Goal: Information Seeking & Learning: Learn about a topic

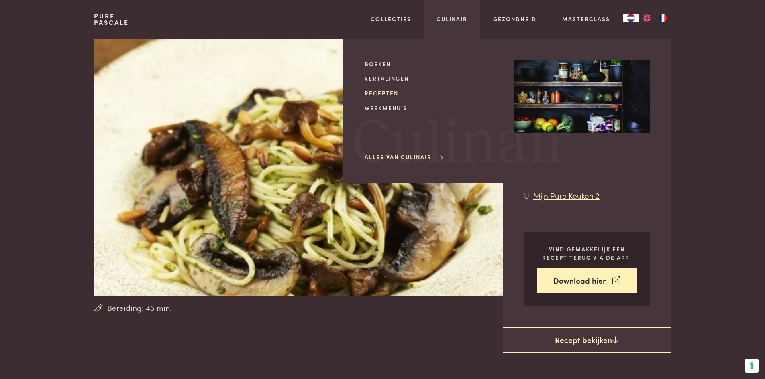
drag, startPoint x: 386, startPoint y: 92, endPoint x: 377, endPoint y: 89, distance: 9.3
click at [385, 92] on link "Recepten" at bounding box center [432, 93] width 136 height 8
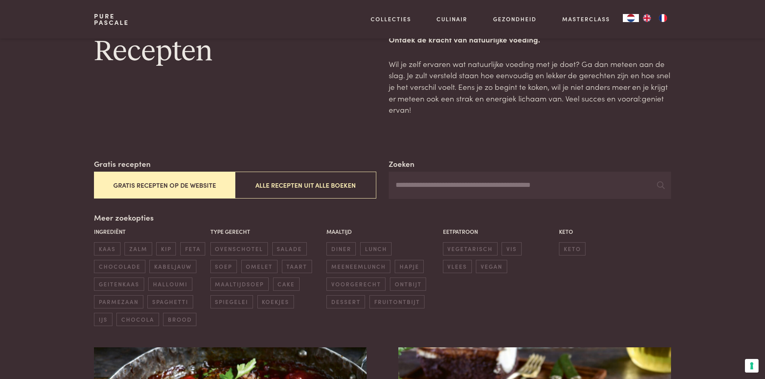
scroll to position [40, 0]
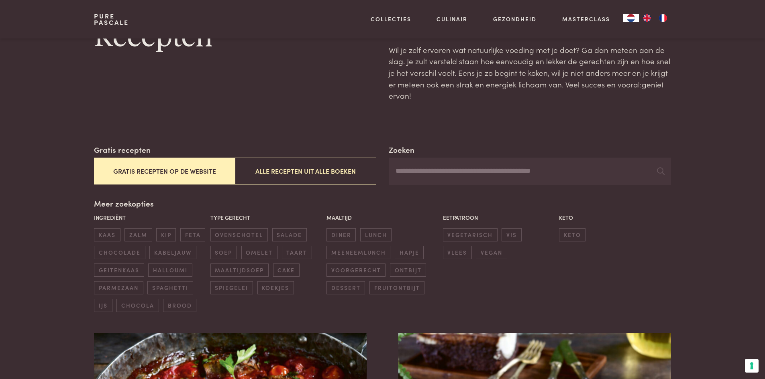
click at [182, 170] on button "Gratis recepten op de website" at bounding box center [164, 171] width 141 height 27
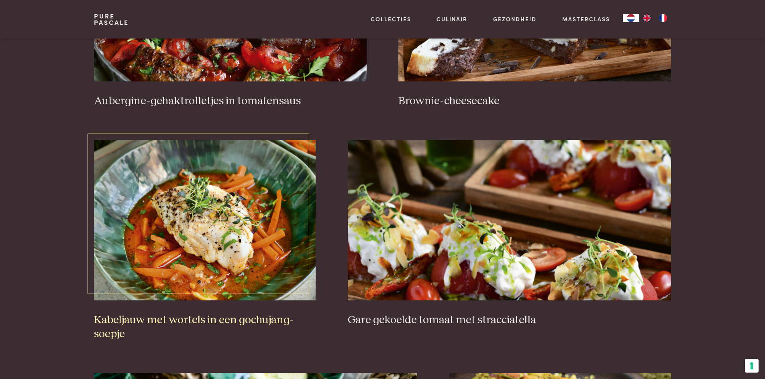
scroll to position [465, 0]
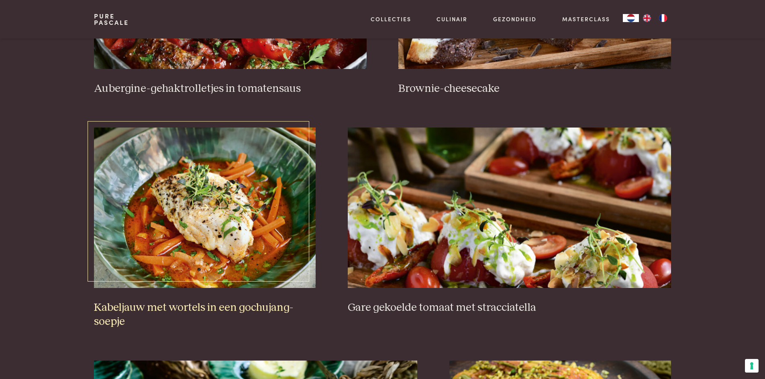
click at [233, 267] on img at bounding box center [205, 208] width 222 height 161
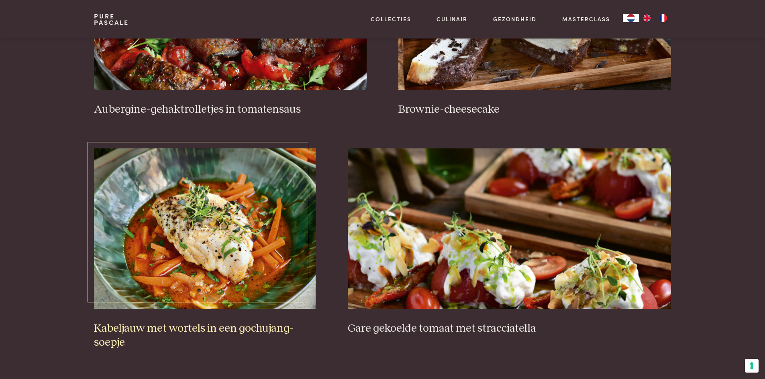
scroll to position [385, 0]
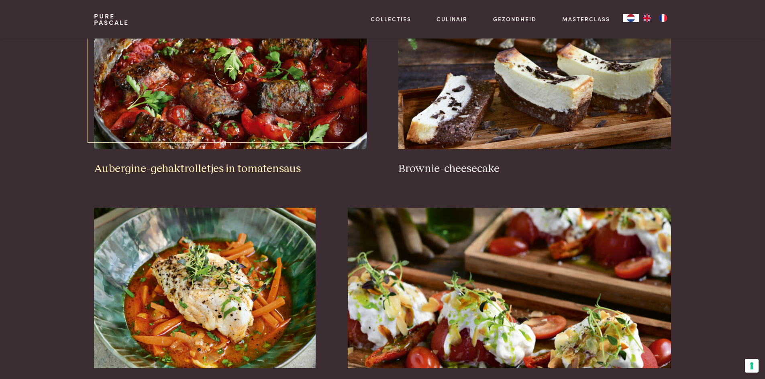
click at [303, 118] on img at bounding box center [230, 69] width 272 height 161
click at [442, 169] on h3 "Brownie-cheesecake" at bounding box center [534, 169] width 272 height 14
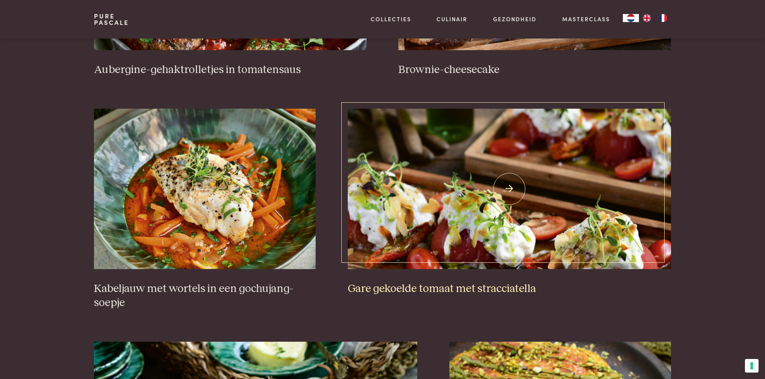
scroll to position [505, 0]
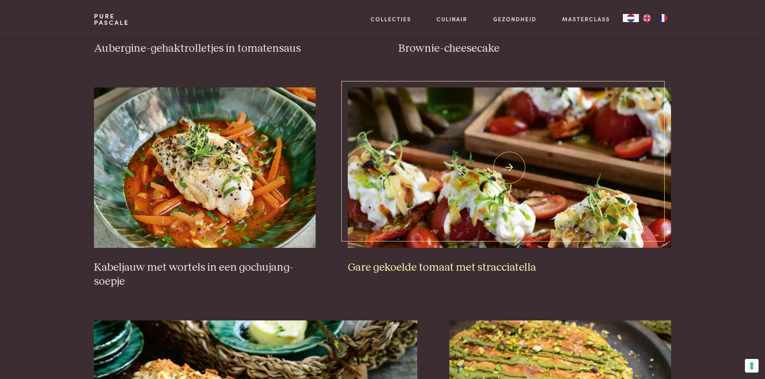
click at [476, 209] on img at bounding box center [509, 168] width 323 height 161
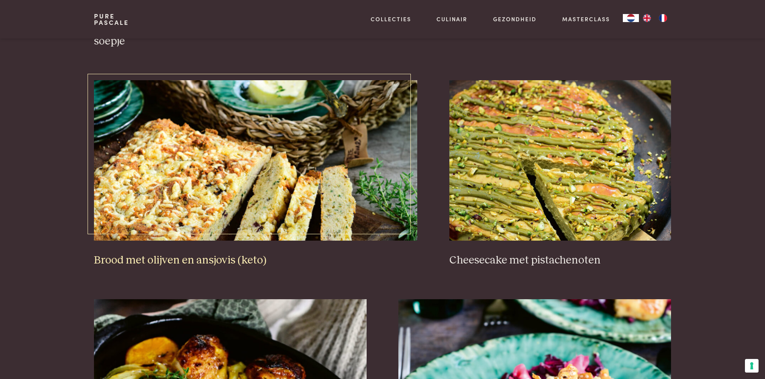
scroll to position [746, 0]
click at [226, 197] on img at bounding box center [255, 160] width 323 height 161
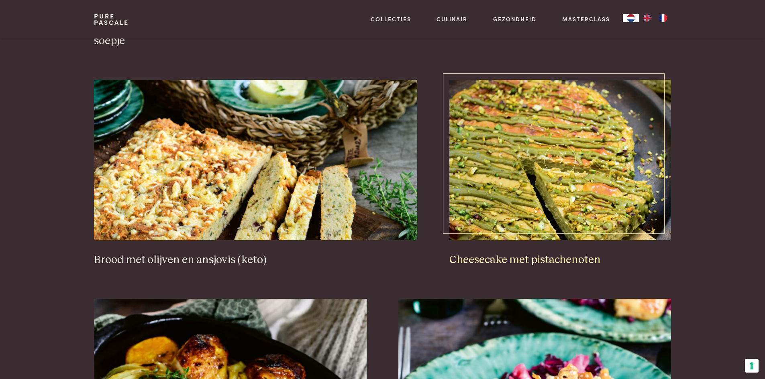
click at [570, 217] on img at bounding box center [560, 160] width 222 height 161
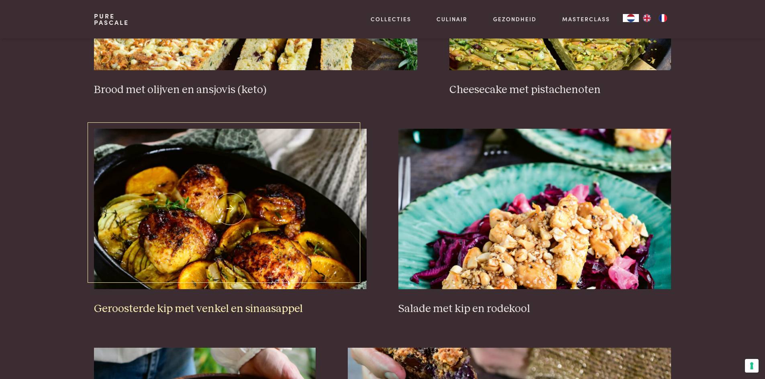
scroll to position [947, 0]
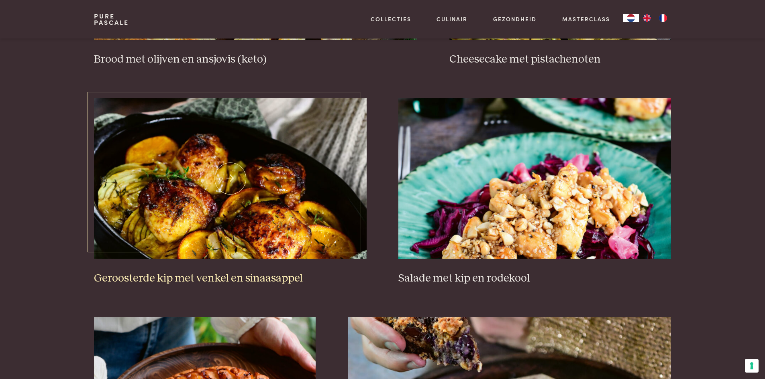
click at [230, 232] on img at bounding box center [230, 178] width 272 height 161
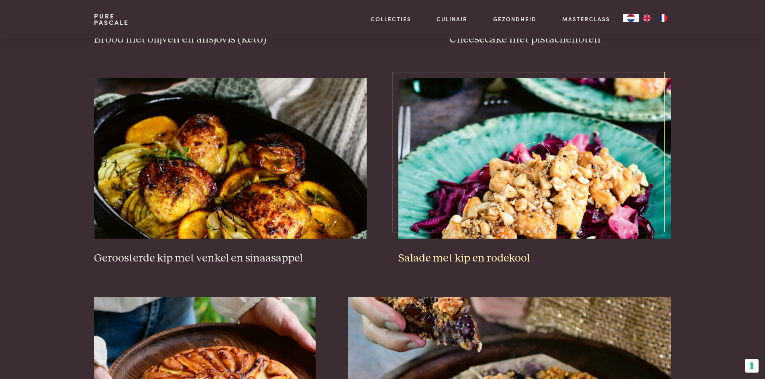
scroll to position [987, 0]
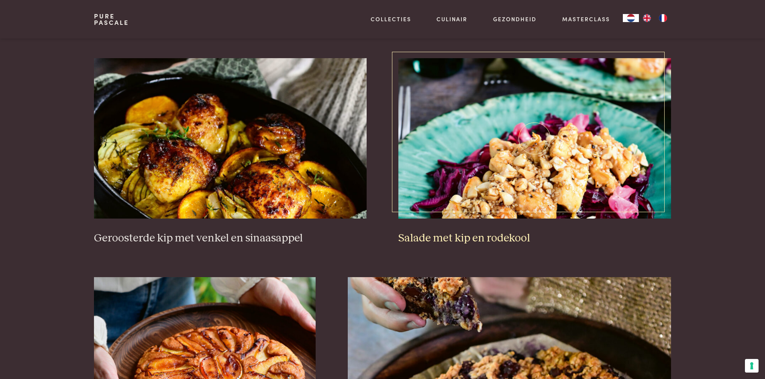
click at [511, 196] on img at bounding box center [534, 138] width 272 height 161
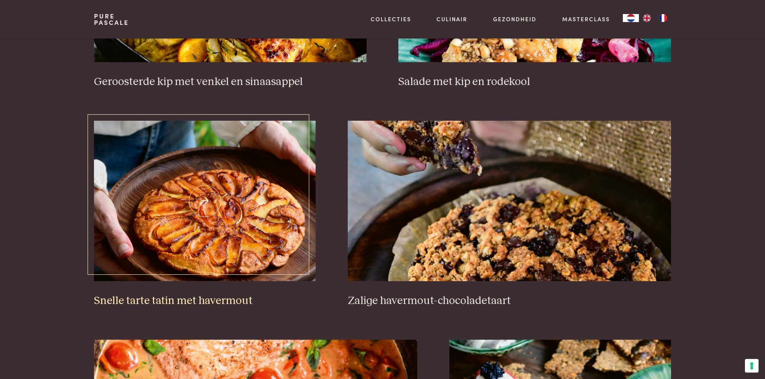
scroll to position [1188, 0]
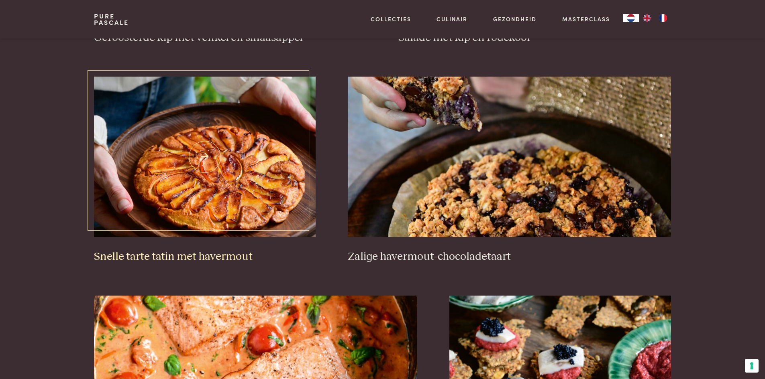
click at [203, 185] on img at bounding box center [205, 157] width 222 height 161
click at [508, 176] on img at bounding box center [509, 157] width 323 height 161
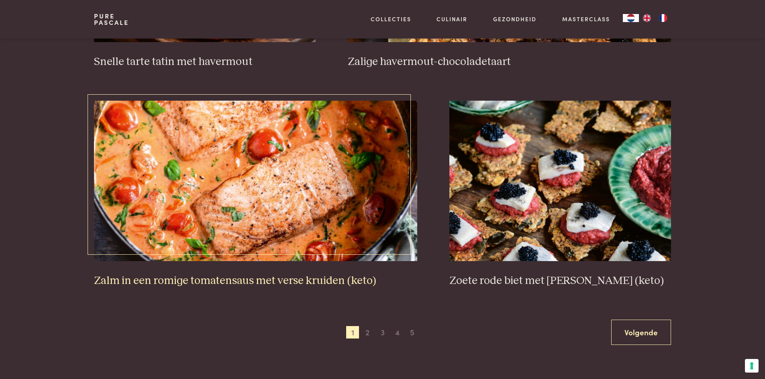
scroll to position [1388, 0]
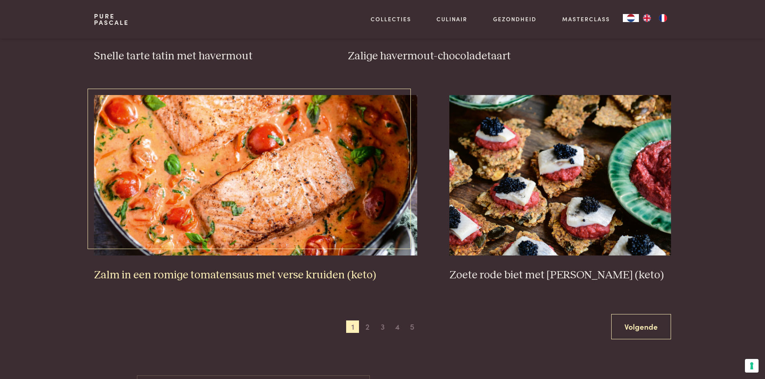
click at [261, 170] on img at bounding box center [255, 175] width 323 height 161
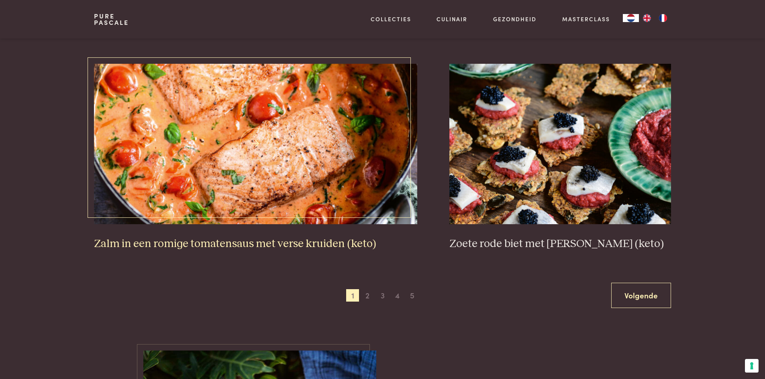
scroll to position [1429, 0]
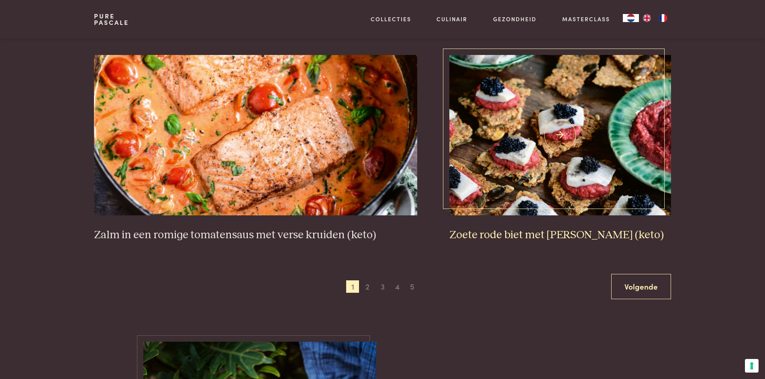
click at [560, 168] on img at bounding box center [560, 135] width 222 height 161
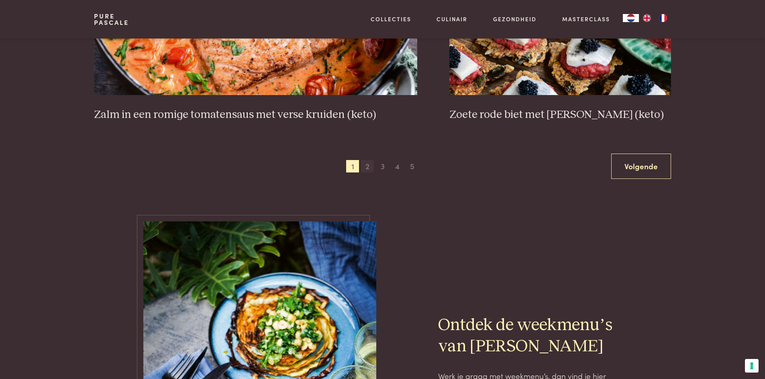
click at [366, 170] on span "2" at bounding box center [367, 166] width 13 height 13
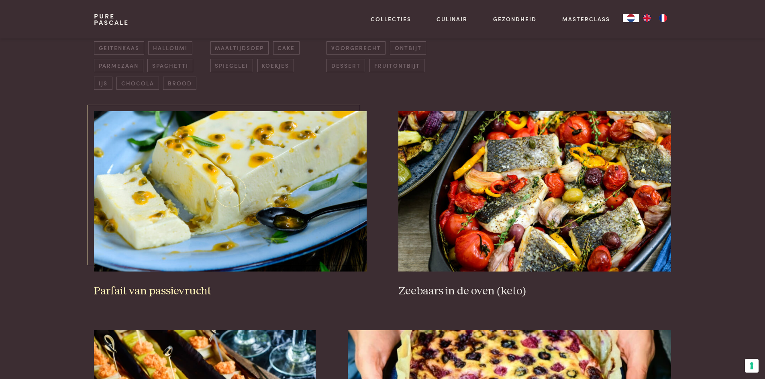
scroll to position [265, 0]
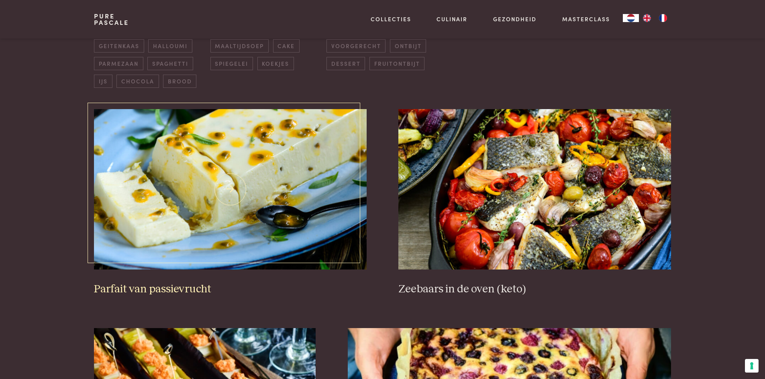
click at [209, 225] on img at bounding box center [230, 189] width 272 height 161
click at [509, 201] on img at bounding box center [534, 189] width 272 height 161
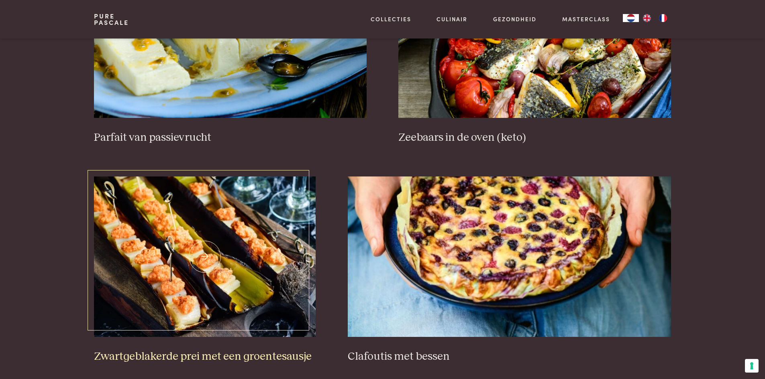
scroll to position [465, 0]
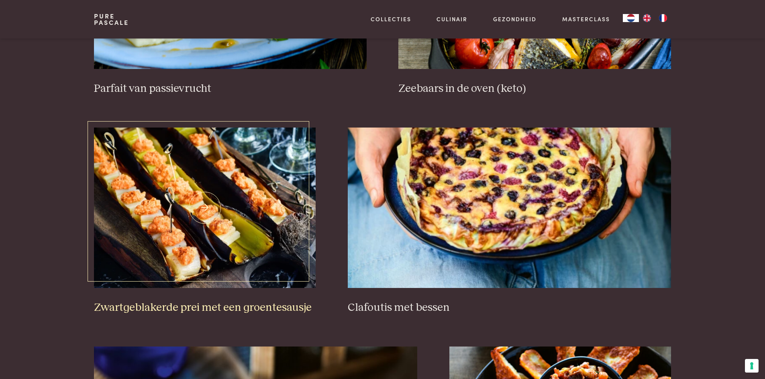
click at [224, 221] on img at bounding box center [205, 208] width 222 height 161
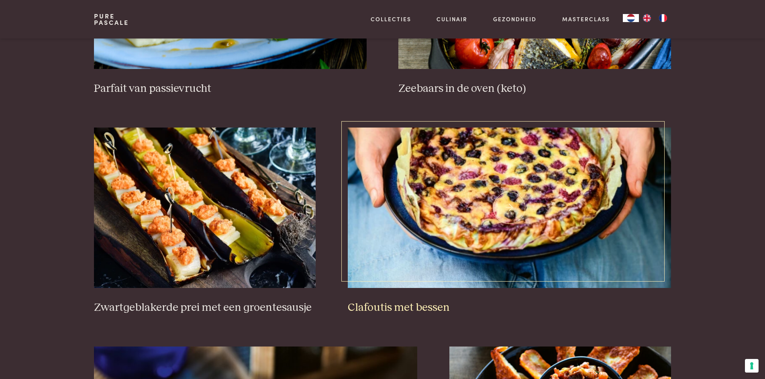
click at [517, 208] on img at bounding box center [509, 208] width 323 height 161
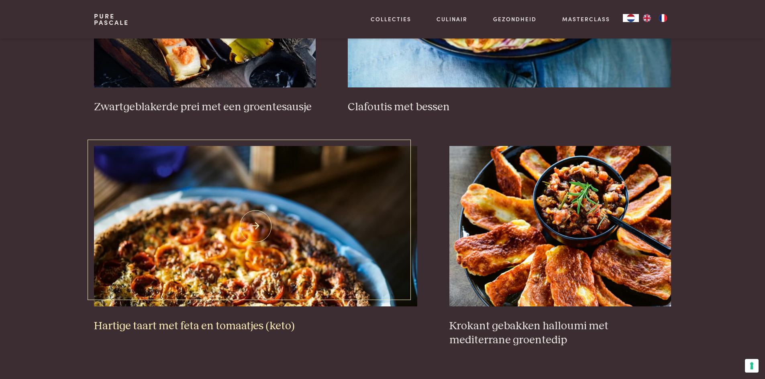
scroll to position [706, 0]
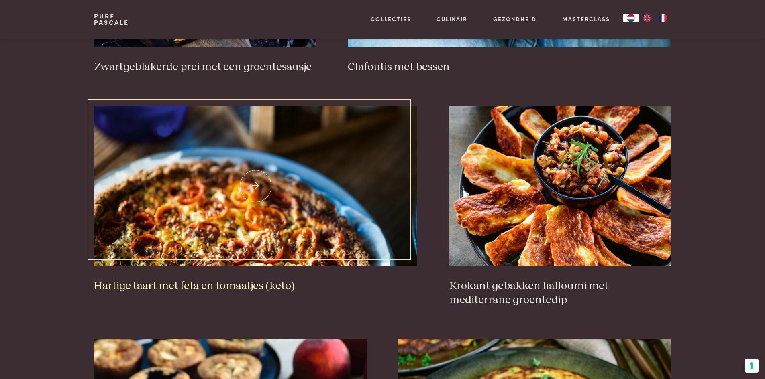
click at [214, 215] on img at bounding box center [255, 186] width 323 height 161
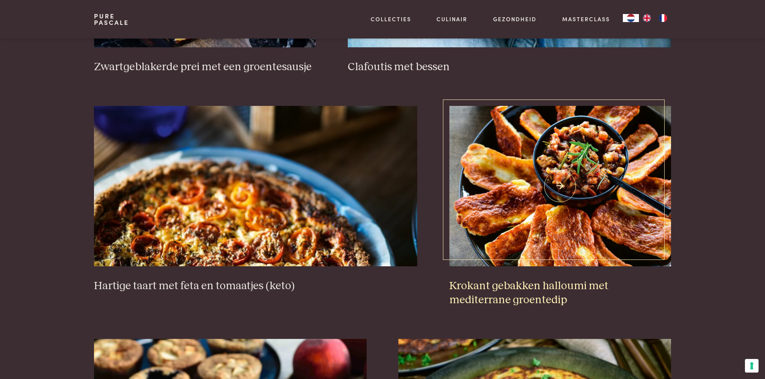
click at [549, 195] on img at bounding box center [560, 186] width 222 height 161
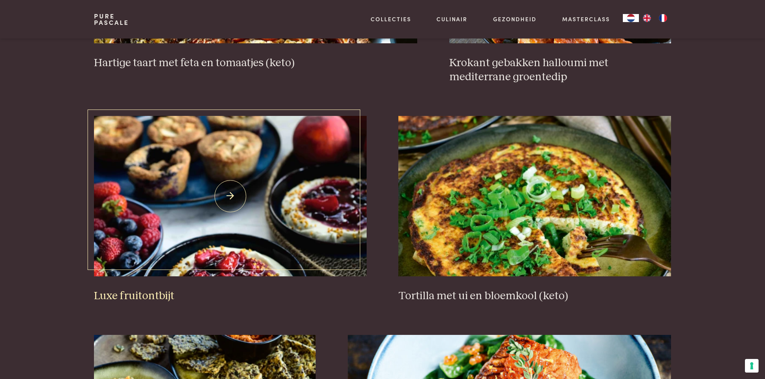
scroll to position [947, 0]
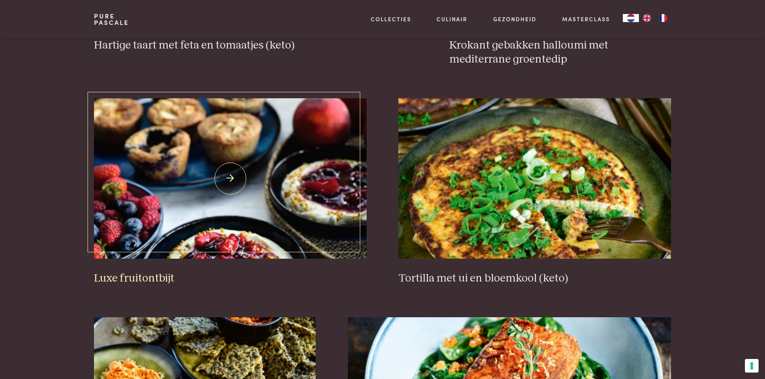
click at [264, 138] on img at bounding box center [230, 178] width 272 height 161
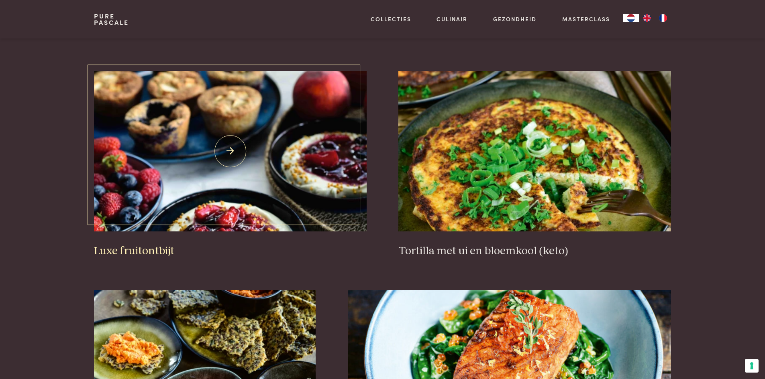
scroll to position [987, 0]
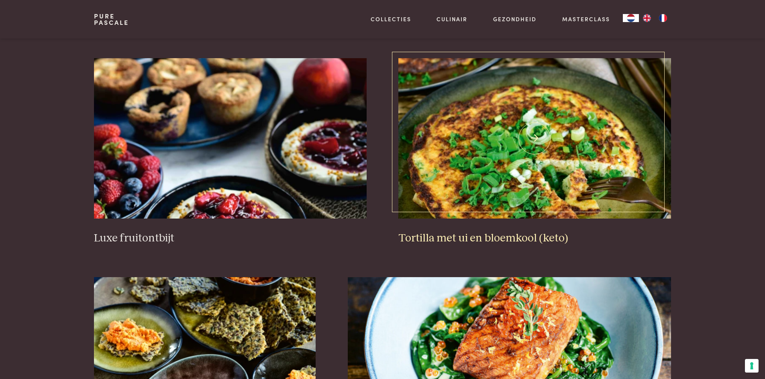
click at [532, 165] on img at bounding box center [534, 138] width 272 height 161
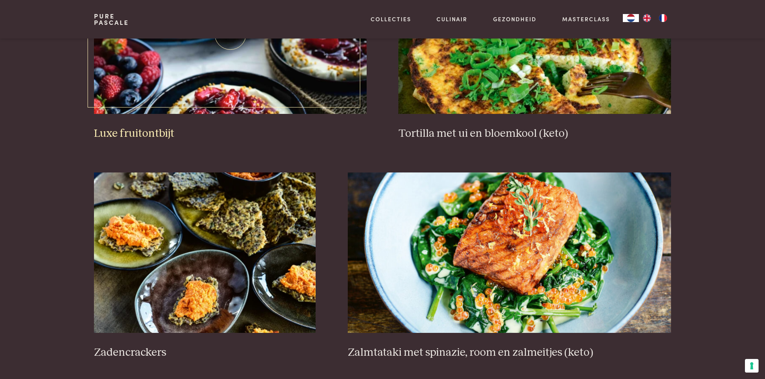
scroll to position [1107, 0]
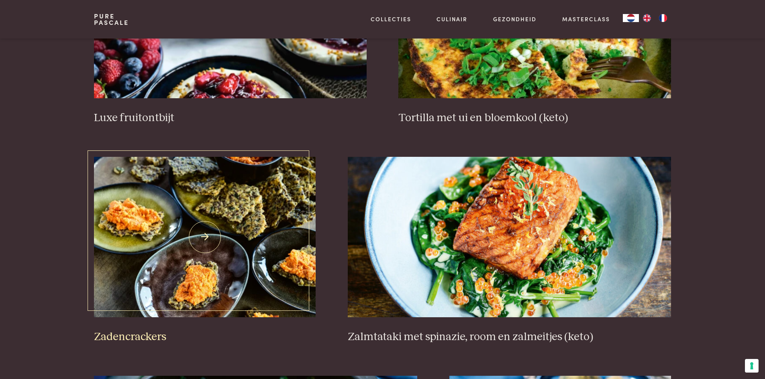
drag, startPoint x: 208, startPoint y: 236, endPoint x: 211, endPoint y: 228, distance: 7.8
click at [208, 236] on img at bounding box center [205, 237] width 222 height 161
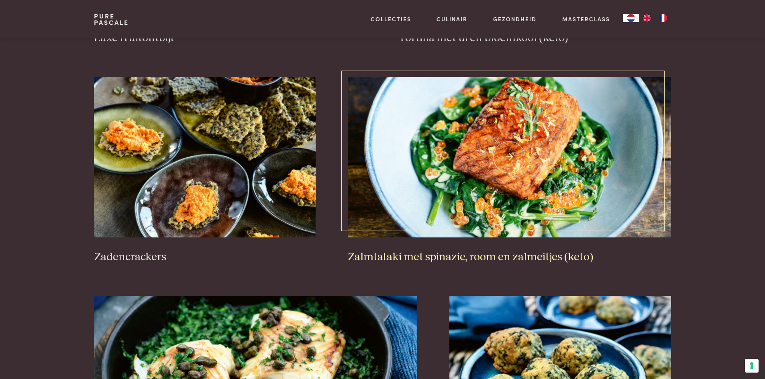
scroll to position [1188, 0]
click at [480, 169] on img at bounding box center [509, 157] width 323 height 161
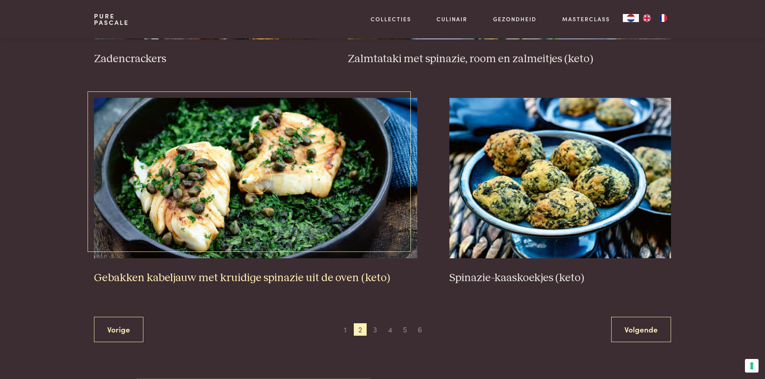
scroll to position [1388, 0]
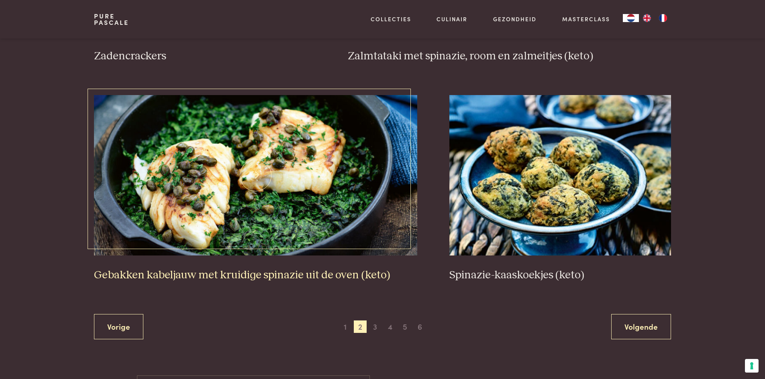
drag, startPoint x: 253, startPoint y: 210, endPoint x: 248, endPoint y: 208, distance: 5.2
click at [253, 210] on img at bounding box center [255, 175] width 323 height 161
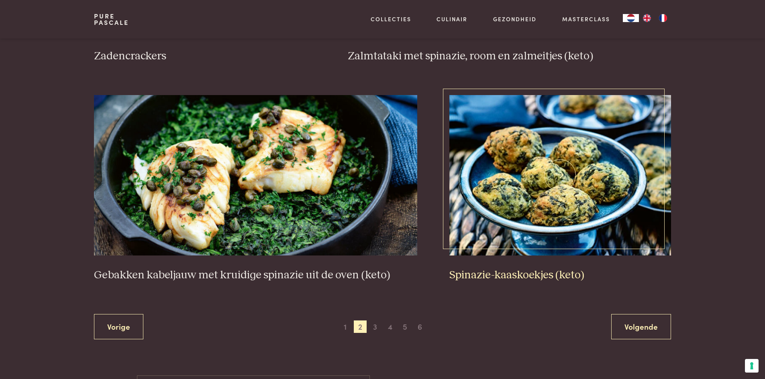
click at [531, 171] on img at bounding box center [560, 175] width 222 height 161
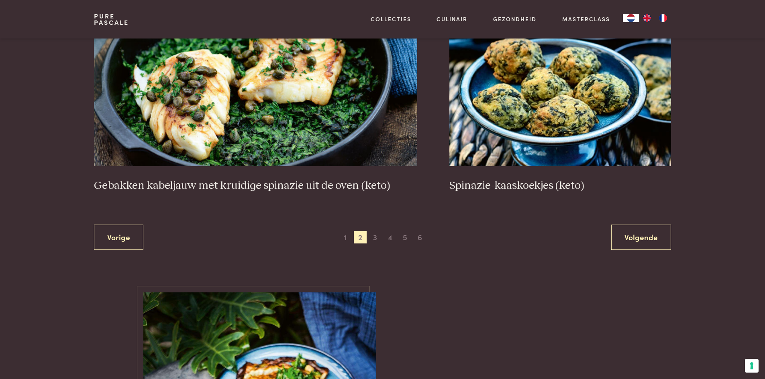
scroll to position [1509, 0]
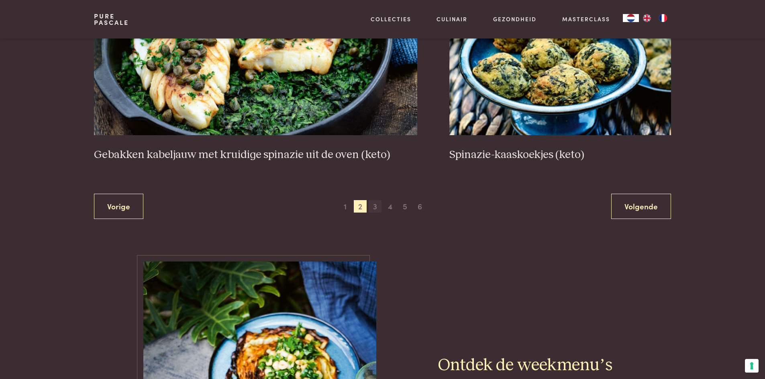
click at [375, 209] on span "3" at bounding box center [374, 206] width 13 height 13
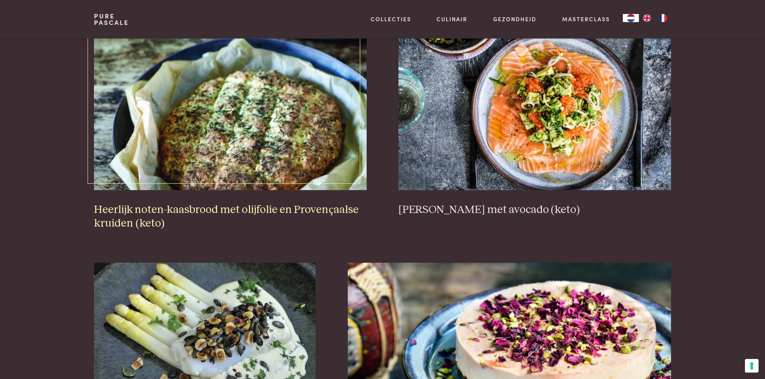
scroll to position [345, 0]
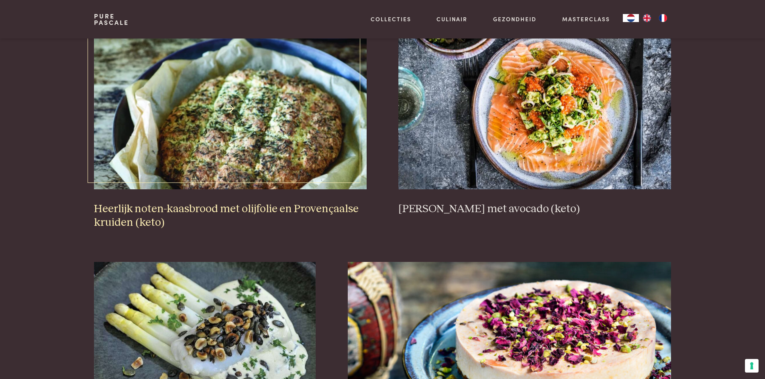
drag, startPoint x: 227, startPoint y: 108, endPoint x: 228, endPoint y: 100, distance: 7.6
click at [228, 108] on img at bounding box center [230, 109] width 272 height 161
click at [522, 136] on img at bounding box center [534, 109] width 272 height 161
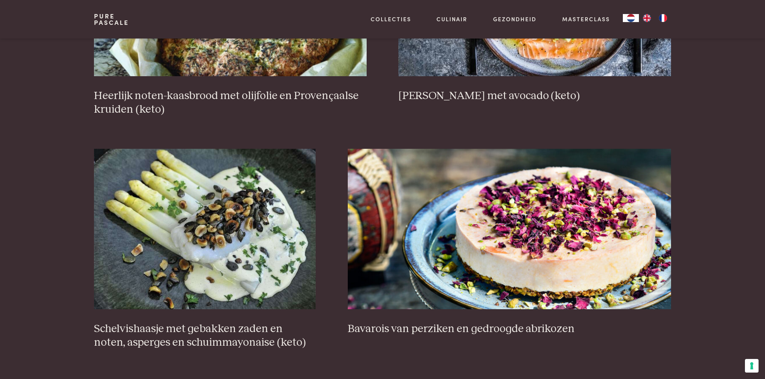
scroll to position [465, 0]
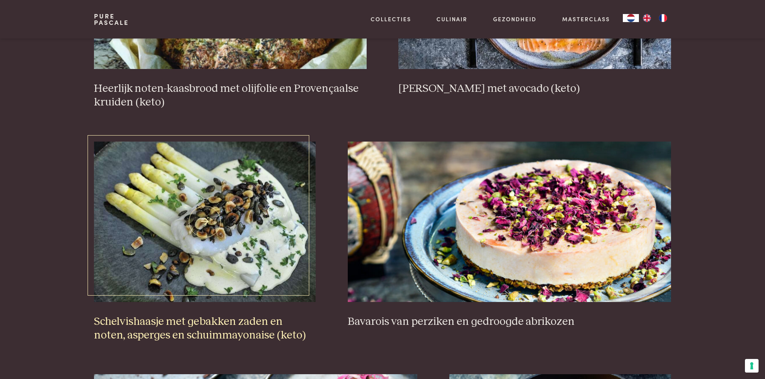
drag, startPoint x: 240, startPoint y: 223, endPoint x: 235, endPoint y: 212, distance: 12.2
click at [240, 223] on img at bounding box center [205, 222] width 222 height 161
click at [460, 223] on img at bounding box center [509, 222] width 323 height 161
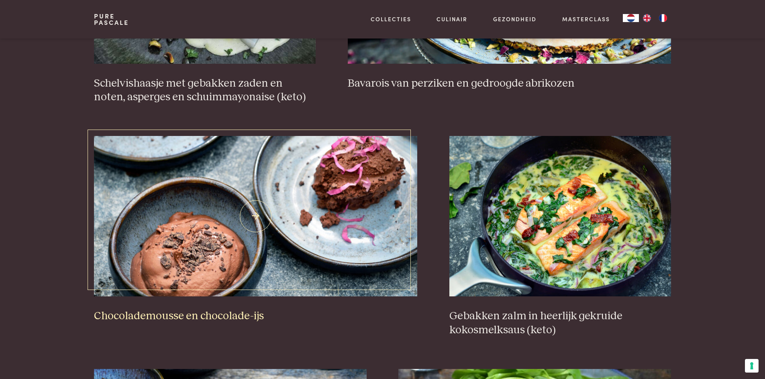
scroll to position [706, 0]
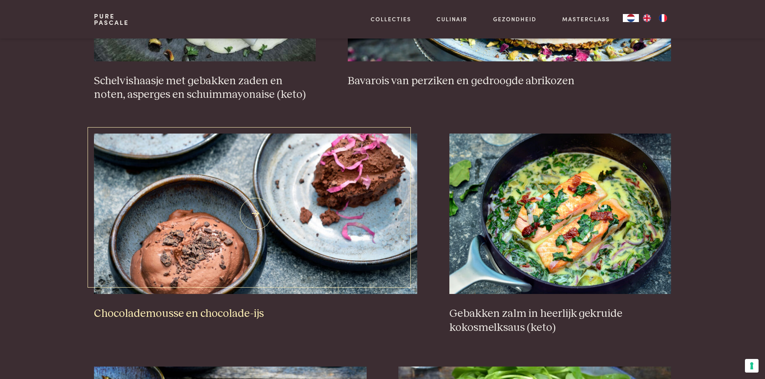
click at [244, 219] on img at bounding box center [255, 214] width 323 height 161
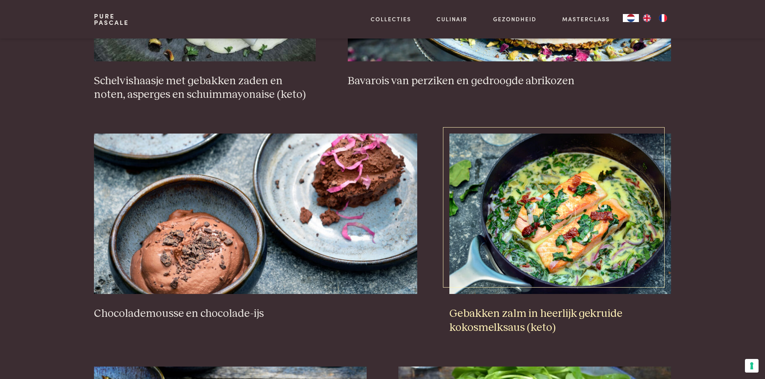
click at [596, 232] on img at bounding box center [560, 214] width 222 height 161
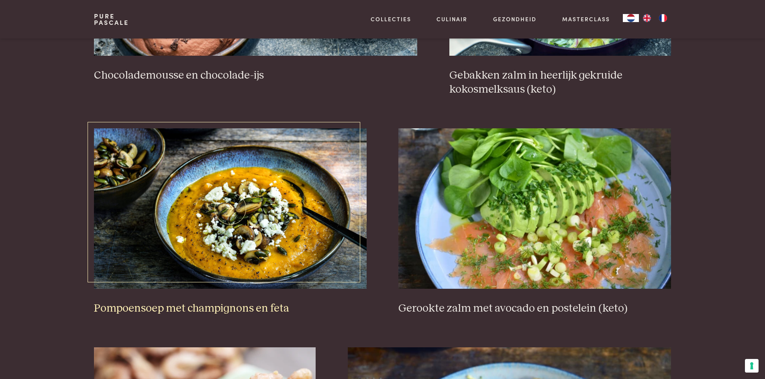
scroll to position [947, 0]
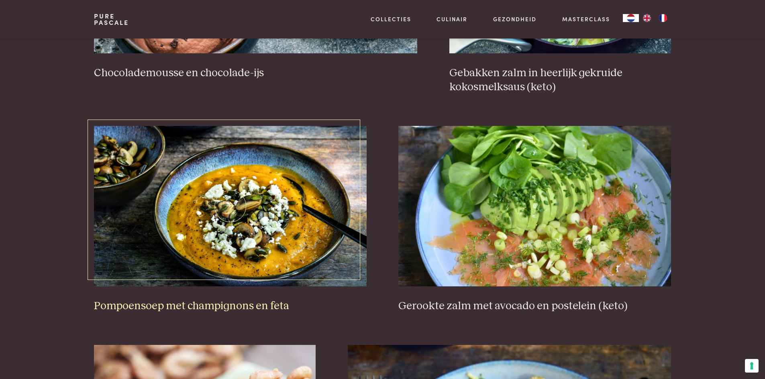
drag, startPoint x: 257, startPoint y: 210, endPoint x: 254, endPoint y: 206, distance: 5.6
click at [257, 210] on img at bounding box center [230, 206] width 272 height 161
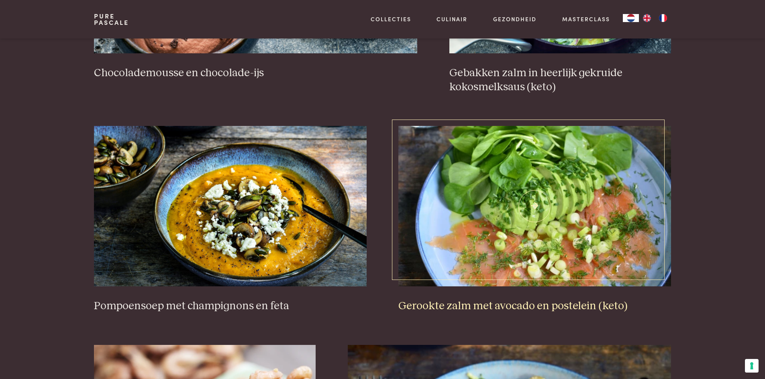
click at [527, 204] on img at bounding box center [534, 206] width 272 height 161
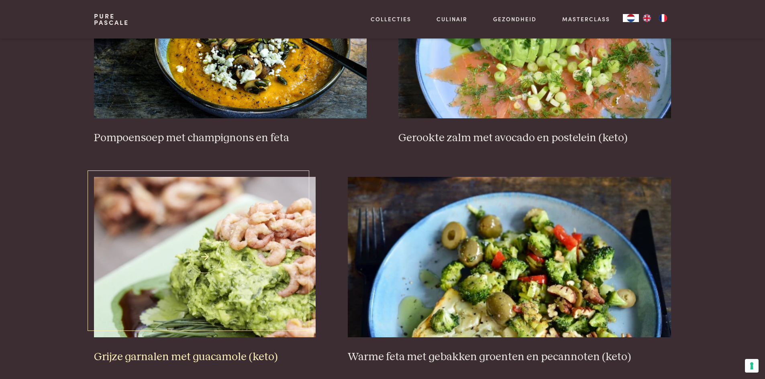
scroll to position [1148, 0]
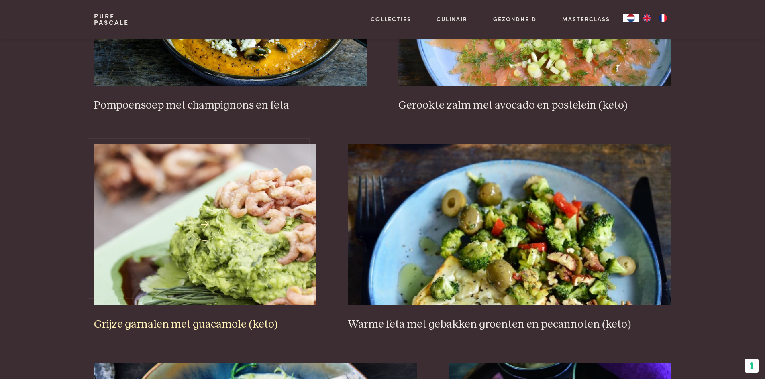
click at [248, 241] on img at bounding box center [205, 225] width 222 height 161
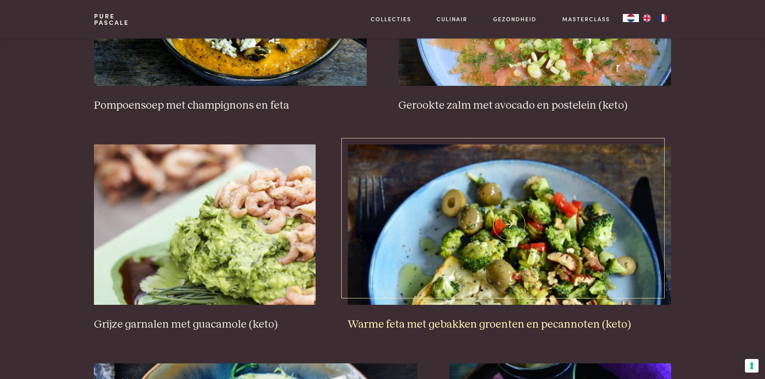
click at [519, 254] on img at bounding box center [509, 225] width 323 height 161
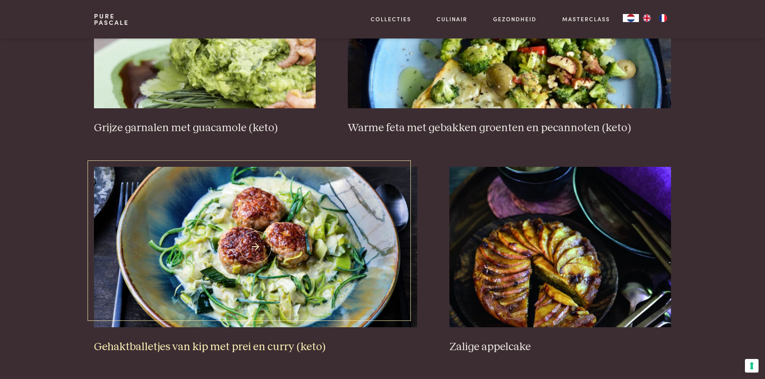
scroll to position [1348, 0]
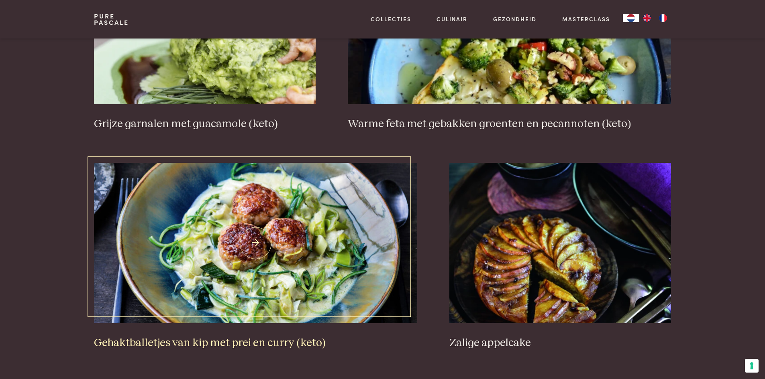
drag, startPoint x: 281, startPoint y: 253, endPoint x: 281, endPoint y: 249, distance: 4.4
click at [281, 253] on img at bounding box center [255, 243] width 323 height 161
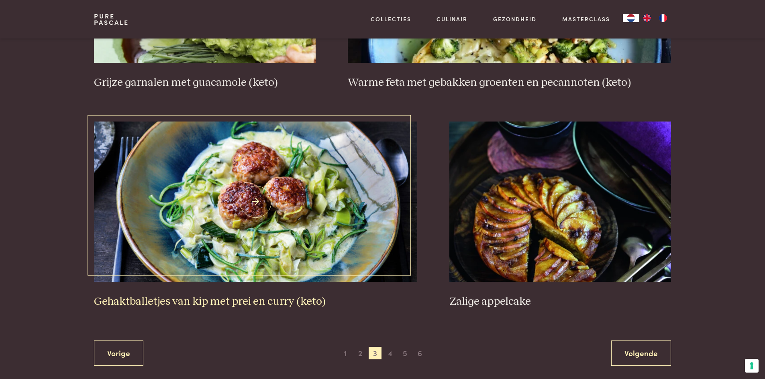
scroll to position [1429, 0]
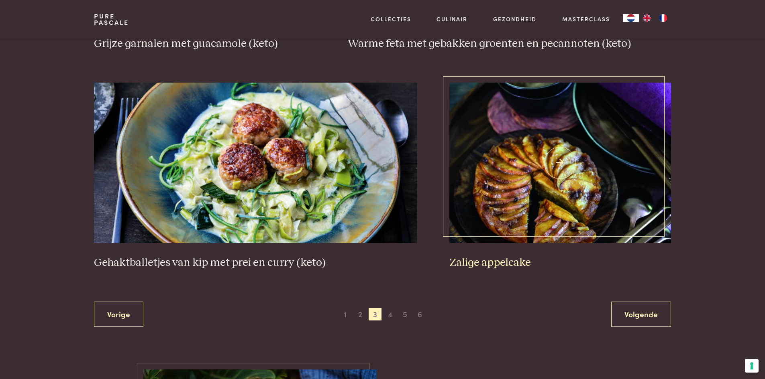
drag, startPoint x: 548, startPoint y: 173, endPoint x: 544, endPoint y: 157, distance: 16.3
click at [548, 172] on img at bounding box center [560, 163] width 222 height 161
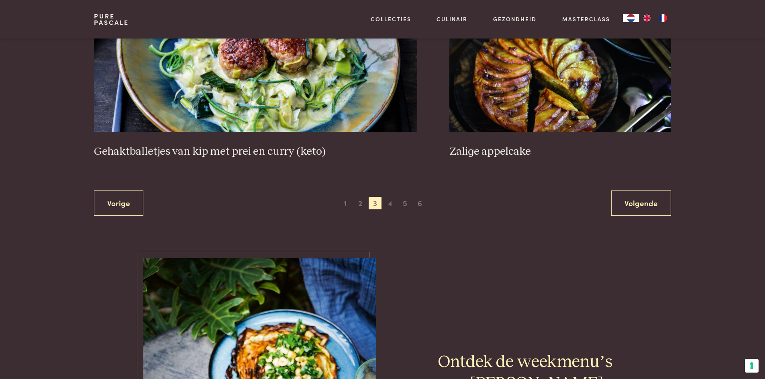
scroll to position [1589, 0]
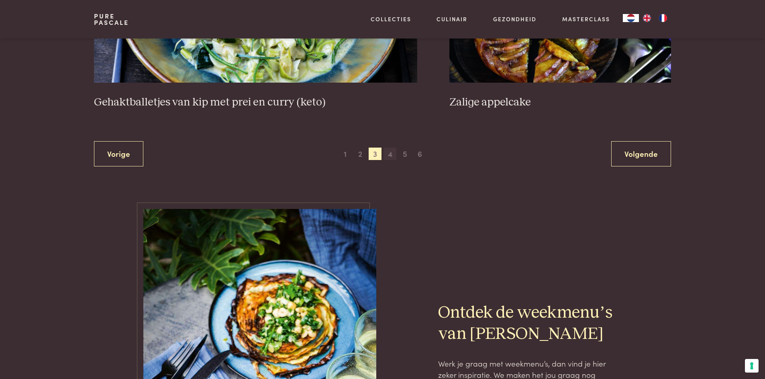
click at [389, 157] on span "4" at bounding box center [389, 154] width 13 height 13
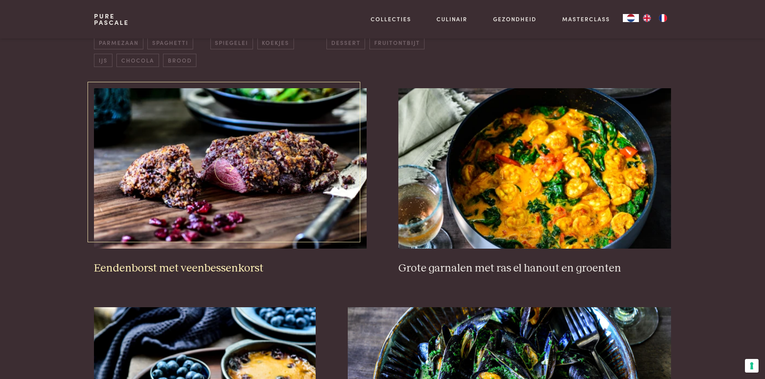
scroll to position [305, 0]
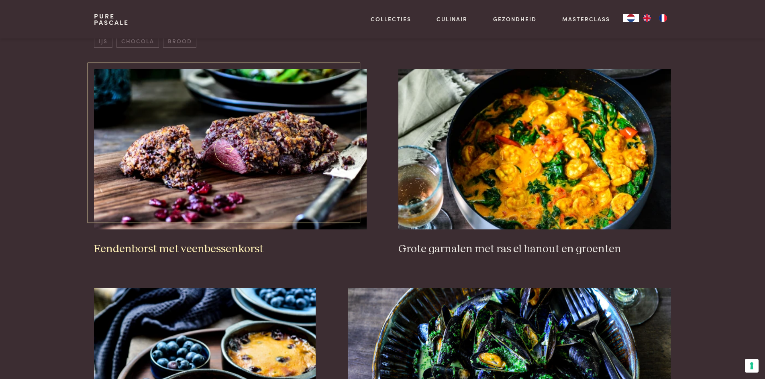
click at [232, 182] on img at bounding box center [230, 149] width 272 height 161
click at [503, 152] on img at bounding box center [534, 149] width 272 height 161
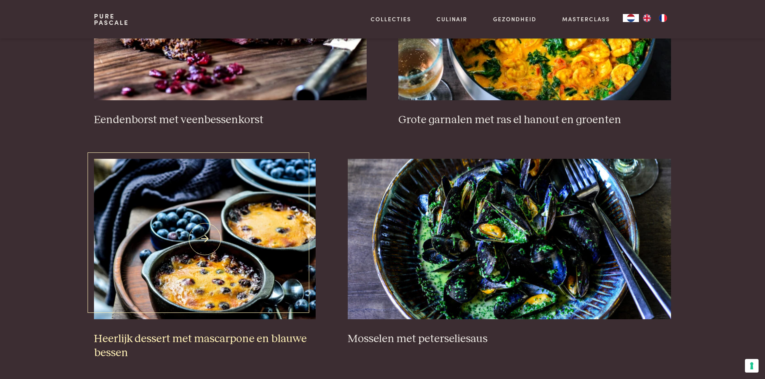
scroll to position [465, 0]
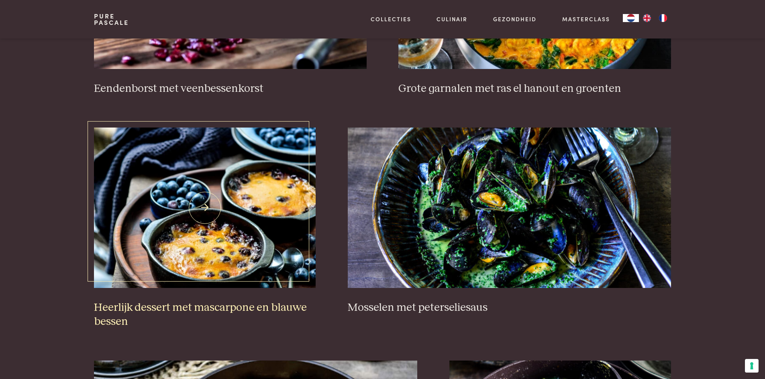
click at [196, 229] on img at bounding box center [205, 208] width 222 height 161
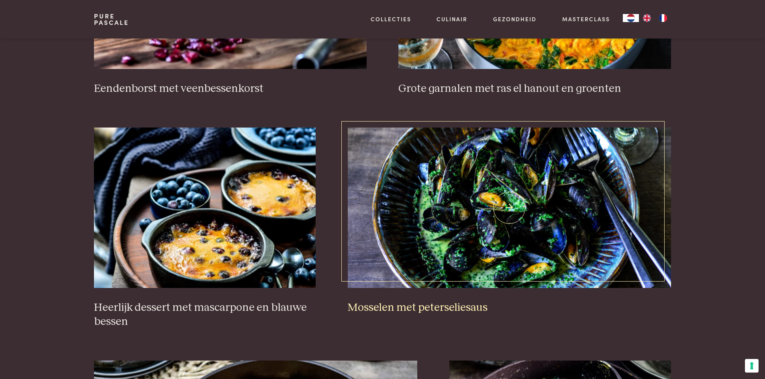
click at [461, 209] on img at bounding box center [509, 208] width 323 height 161
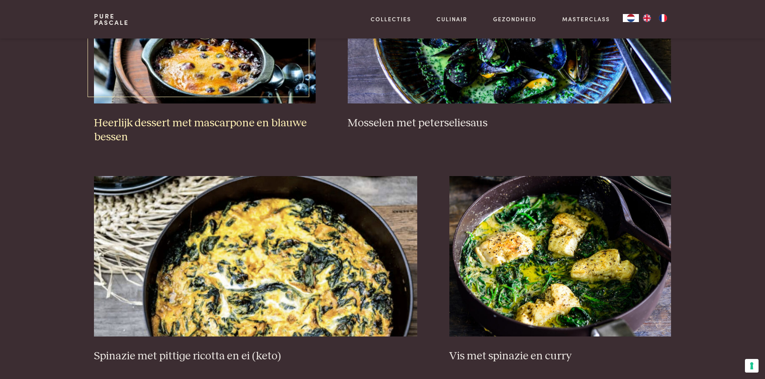
scroll to position [666, 0]
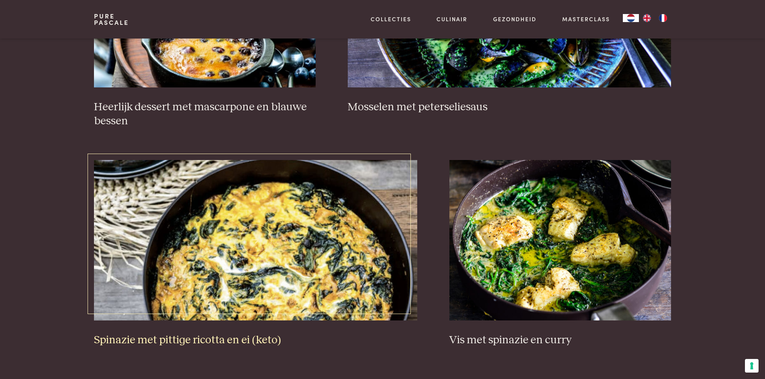
click at [253, 261] on img at bounding box center [255, 240] width 323 height 161
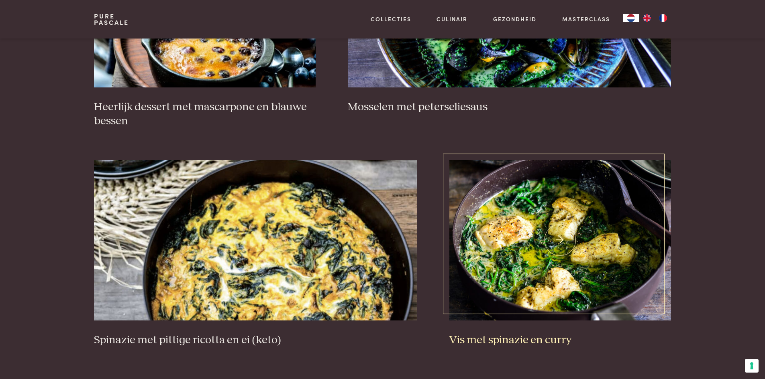
click at [554, 233] on img at bounding box center [560, 240] width 222 height 161
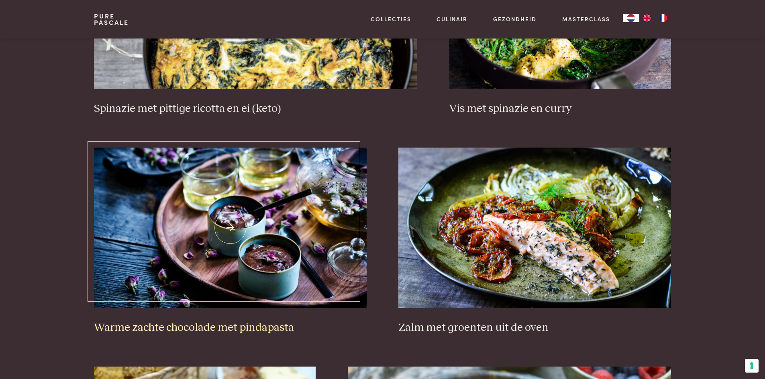
scroll to position [907, 0]
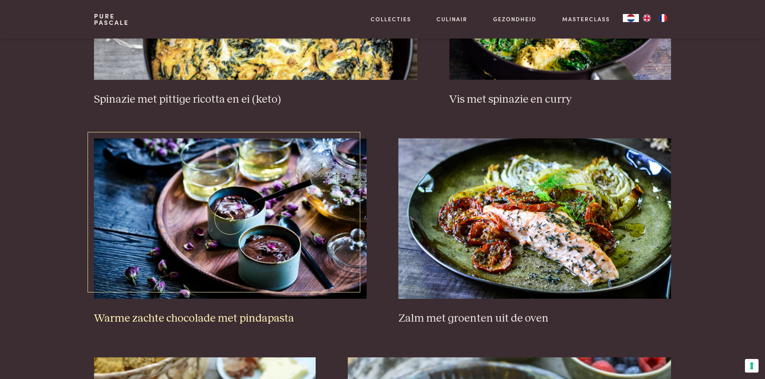
click at [269, 228] on img at bounding box center [230, 218] width 272 height 161
click at [542, 216] on img at bounding box center [534, 218] width 272 height 161
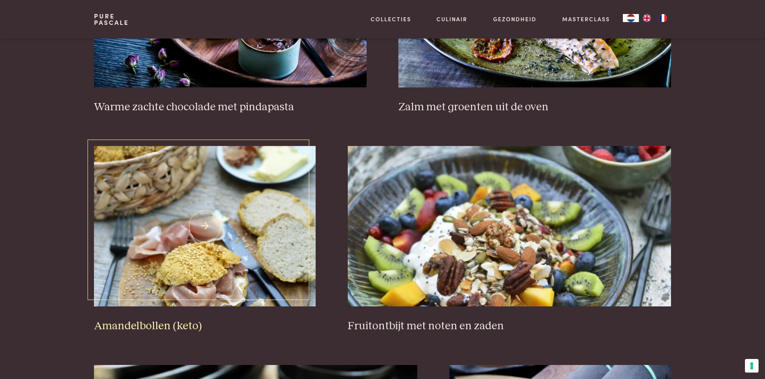
scroll to position [1148, 0]
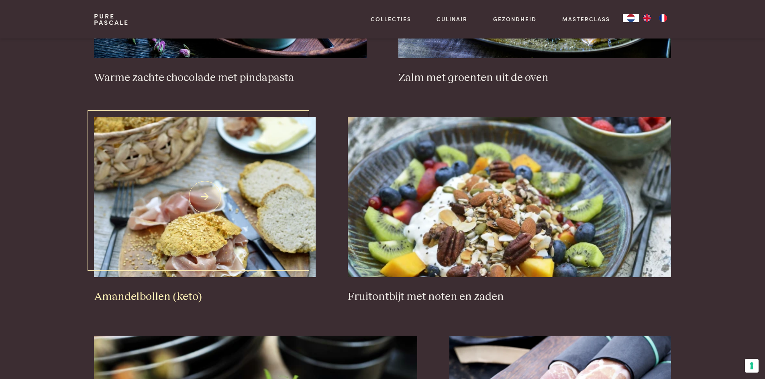
click at [218, 211] on img at bounding box center [205, 197] width 222 height 161
drag, startPoint x: 490, startPoint y: 211, endPoint x: 493, endPoint y: 200, distance: 11.7
click at [491, 211] on img at bounding box center [509, 197] width 323 height 161
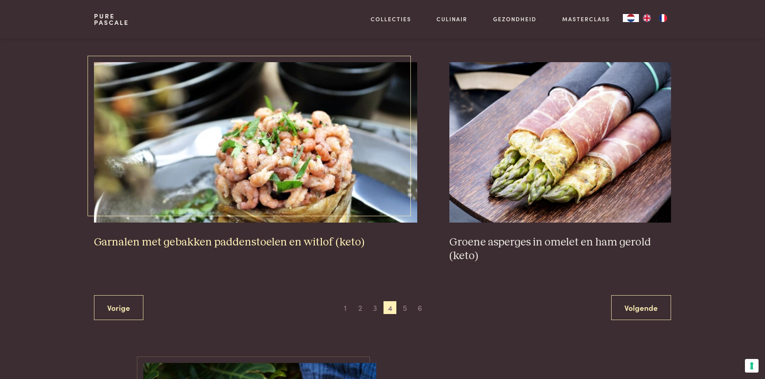
scroll to position [1429, 0]
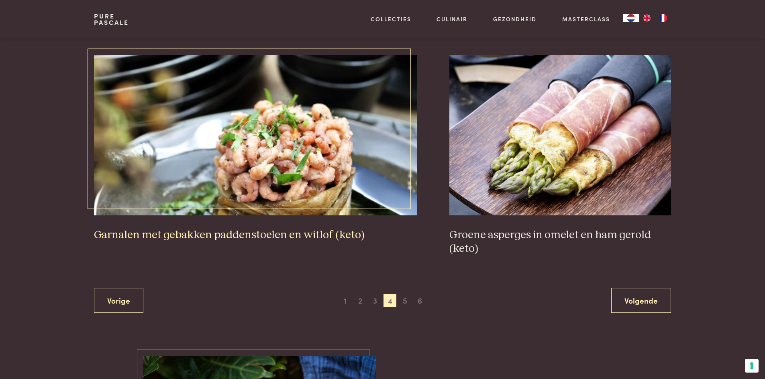
click at [254, 166] on img at bounding box center [255, 135] width 323 height 161
click at [584, 143] on img at bounding box center [560, 135] width 222 height 161
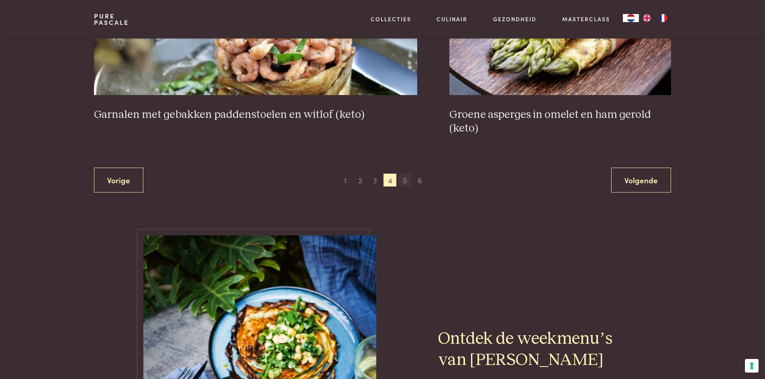
click at [404, 185] on span "5" at bounding box center [404, 180] width 13 height 13
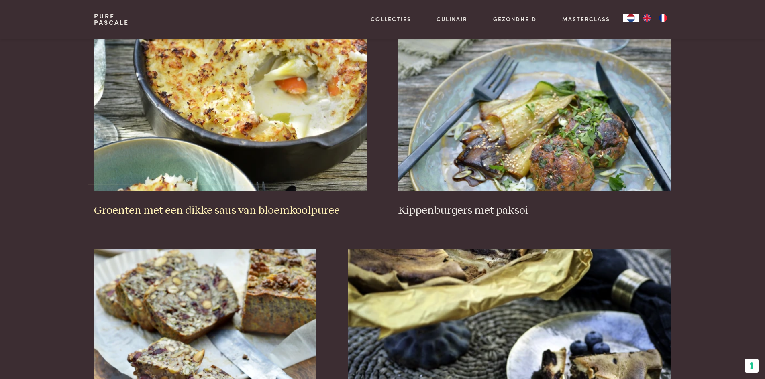
scroll to position [345, 0]
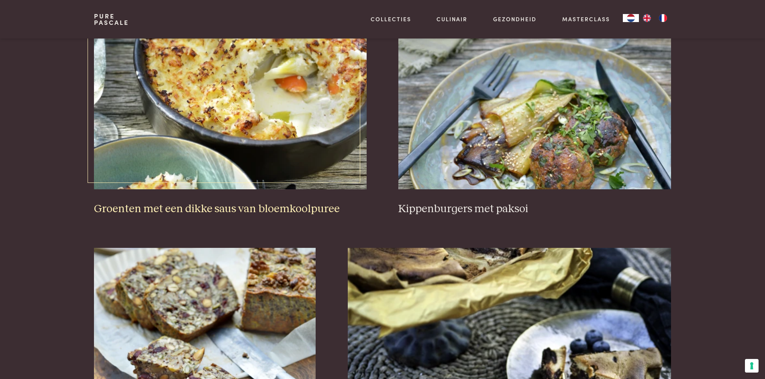
click at [216, 131] on img at bounding box center [230, 109] width 272 height 161
drag, startPoint x: 527, startPoint y: 129, endPoint x: 524, endPoint y: 114, distance: 15.3
click at [527, 129] on img at bounding box center [534, 109] width 272 height 161
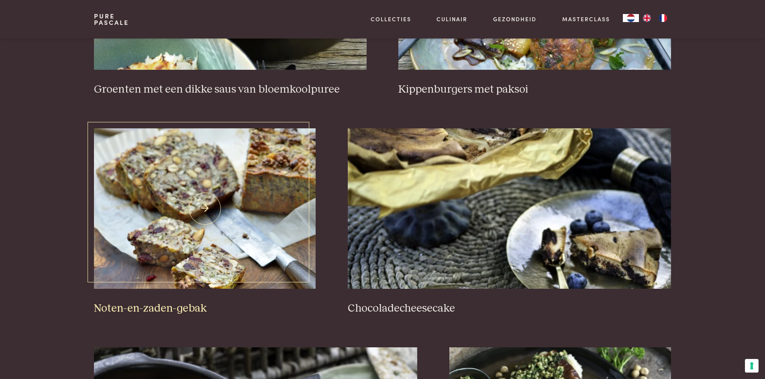
scroll to position [465, 0]
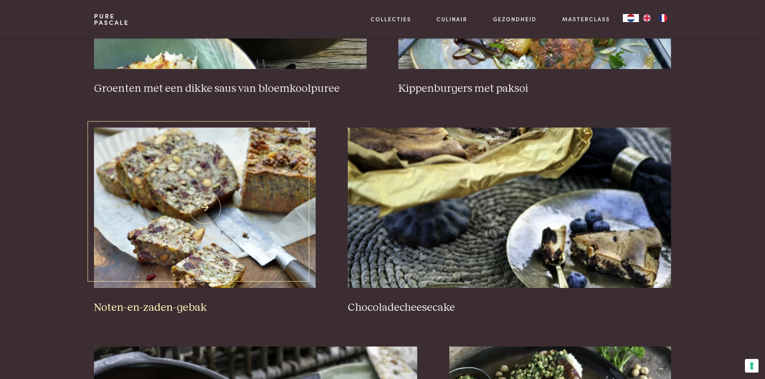
click at [249, 207] on img at bounding box center [205, 208] width 222 height 161
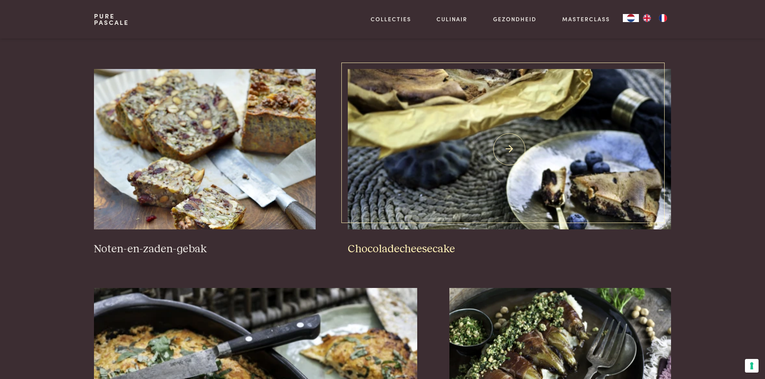
scroll to position [505, 0]
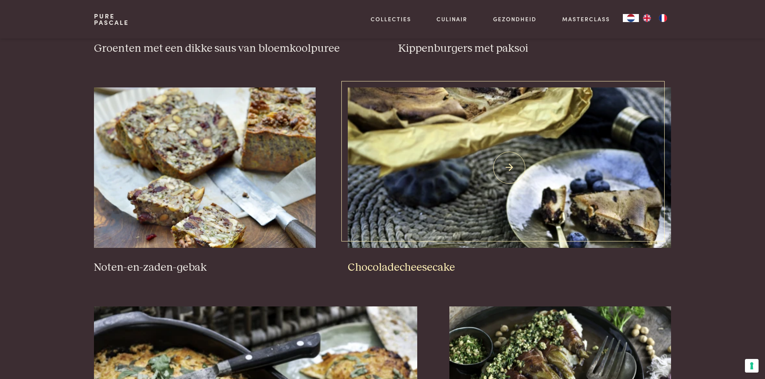
click at [450, 189] on img at bounding box center [509, 168] width 323 height 161
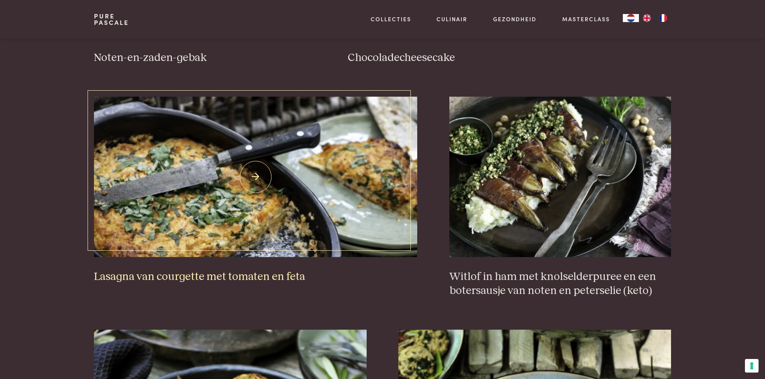
scroll to position [746, 0]
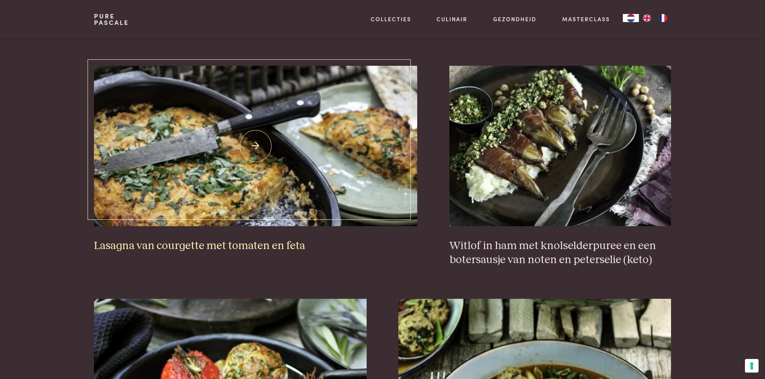
click at [263, 177] on img at bounding box center [255, 146] width 323 height 161
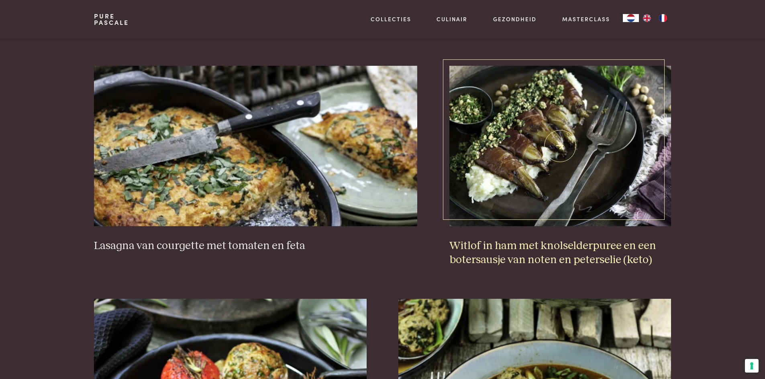
click at [557, 142] on img at bounding box center [560, 146] width 222 height 161
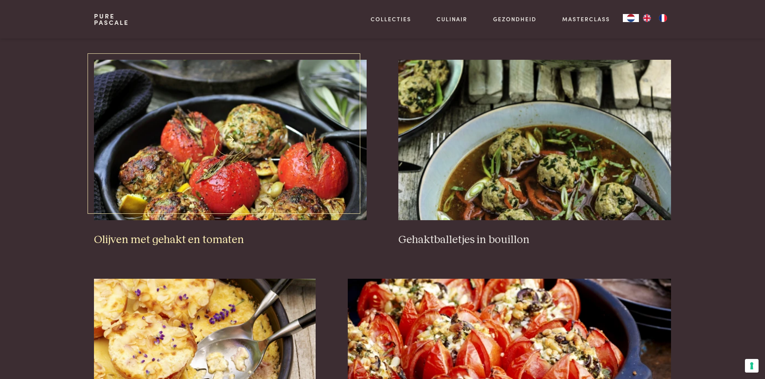
scroll to position [987, 0]
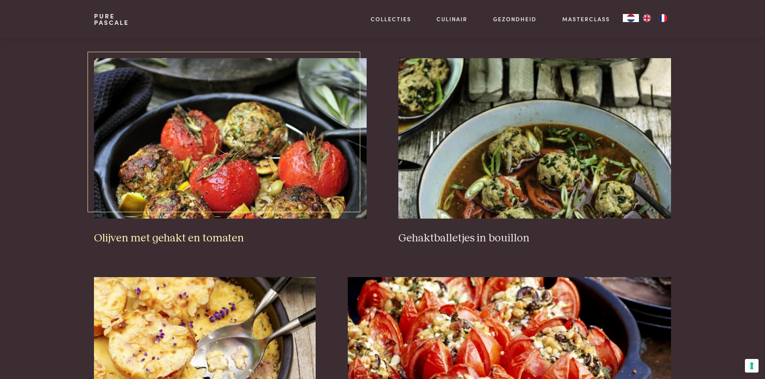
click at [240, 166] on img at bounding box center [230, 138] width 272 height 161
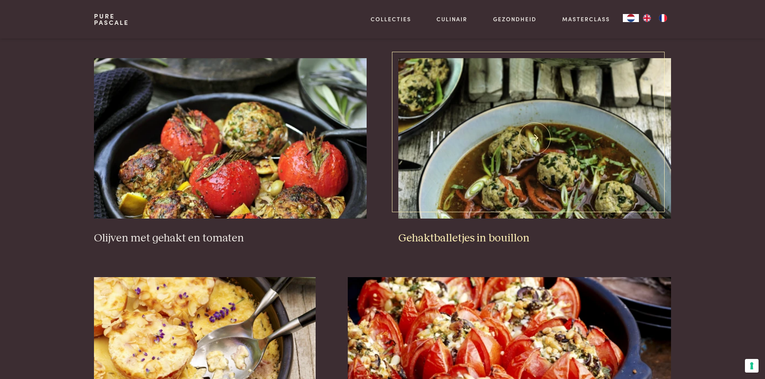
click at [548, 161] on img at bounding box center [534, 138] width 272 height 161
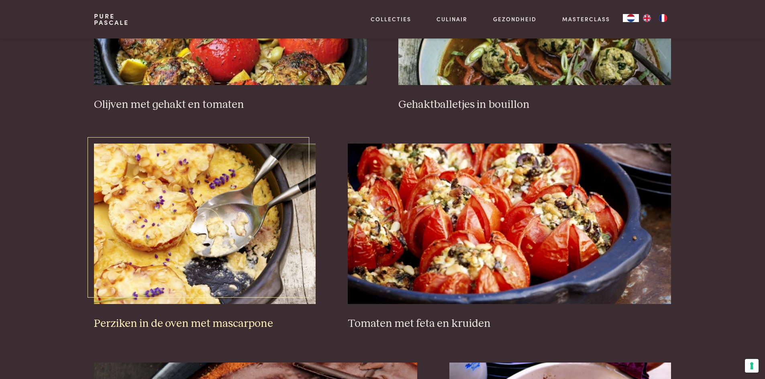
scroll to position [1148, 0]
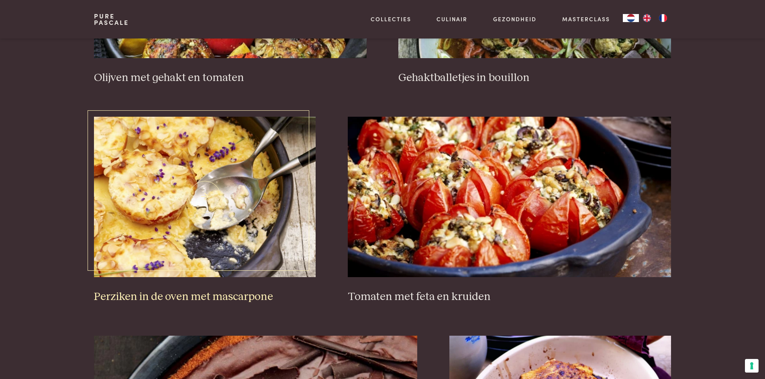
drag, startPoint x: 262, startPoint y: 212, endPoint x: 252, endPoint y: 206, distance: 10.6
click at [262, 212] on img at bounding box center [205, 197] width 222 height 161
click at [460, 191] on img at bounding box center [509, 197] width 323 height 161
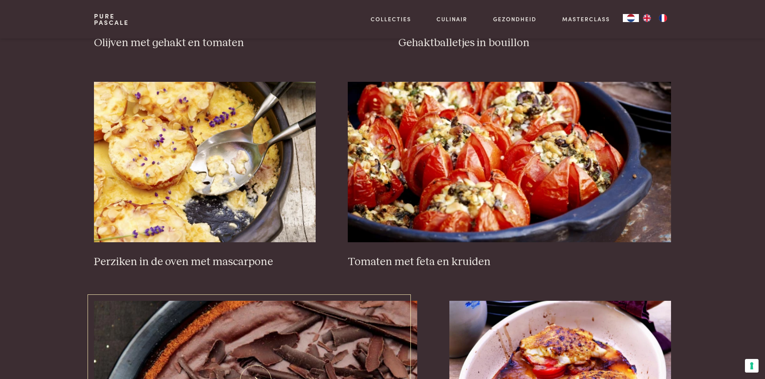
scroll to position [1348, 0]
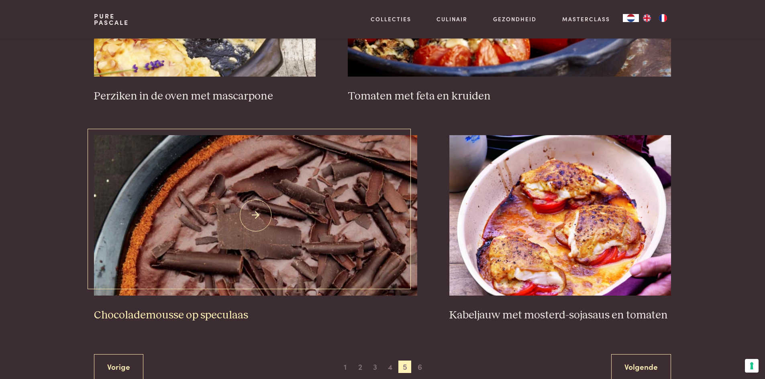
click at [239, 245] on img at bounding box center [255, 215] width 323 height 161
drag, startPoint x: 604, startPoint y: 229, endPoint x: 594, endPoint y: 220, distance: 13.6
click at [604, 229] on img at bounding box center [560, 215] width 222 height 161
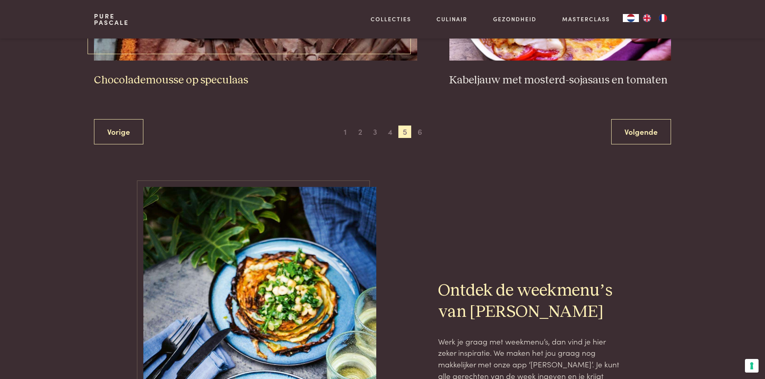
scroll to position [1629, 0]
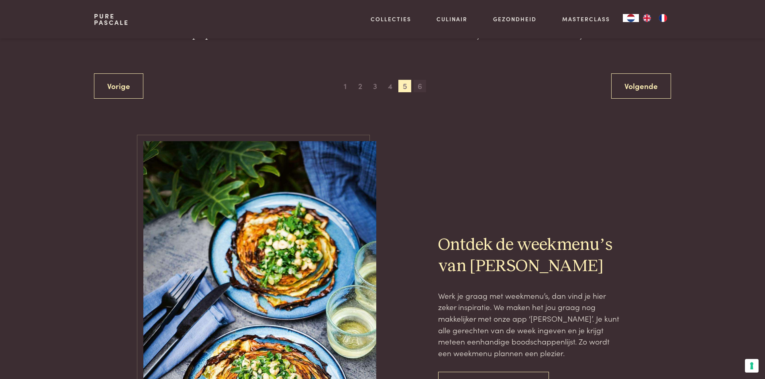
click at [420, 84] on span "6" at bounding box center [419, 86] width 13 height 13
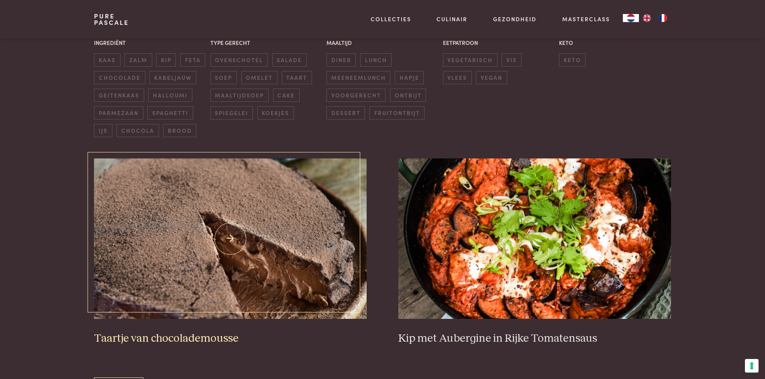
scroll to position [224, 0]
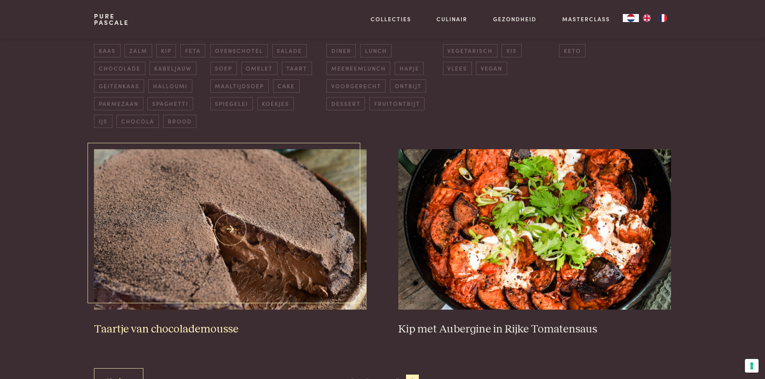
click at [191, 235] on img at bounding box center [230, 229] width 272 height 161
click at [527, 243] on img at bounding box center [534, 229] width 272 height 161
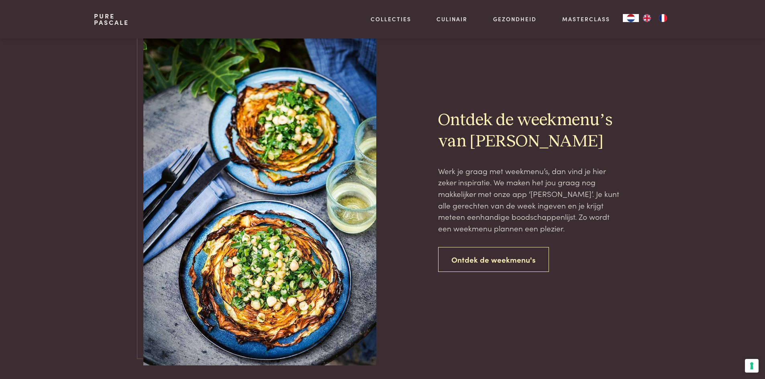
scroll to position [666, 0]
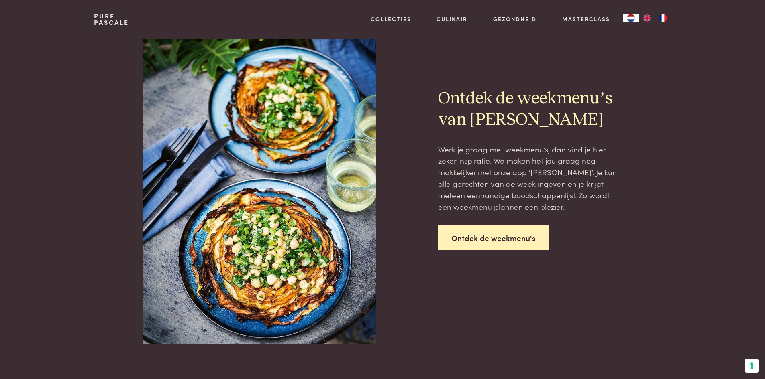
click at [478, 244] on link "Ontdek de weekmenu's" at bounding box center [493, 238] width 111 height 25
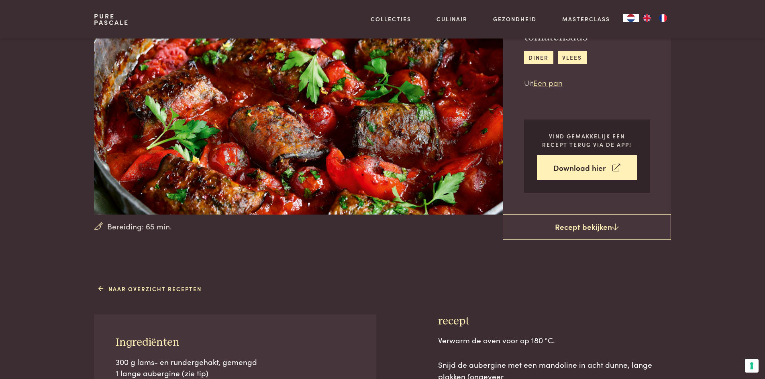
scroll to position [80, 0]
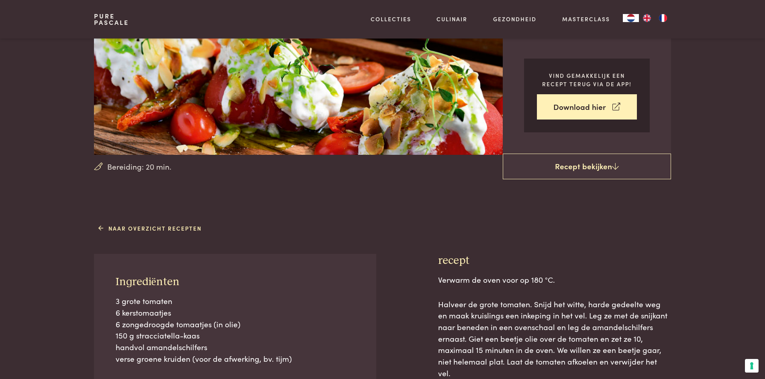
scroll to position [161, 0]
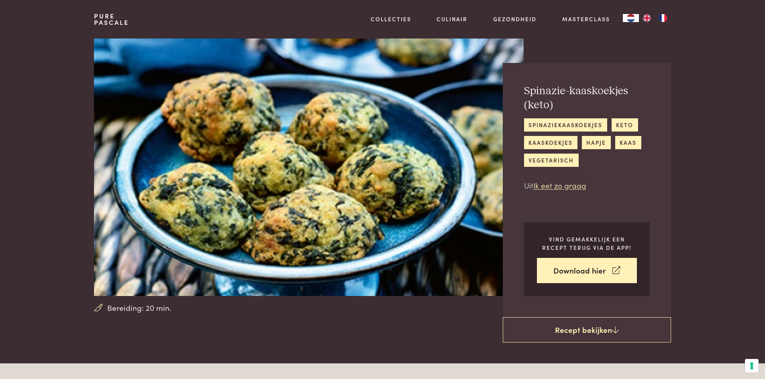
click at [534, 179] on div "Spinazie-kaaskoekjes (keto) spinaziekaaskoekjes keto kaaskoekjes hapje kaas veg…" at bounding box center [587, 137] width 126 height 107
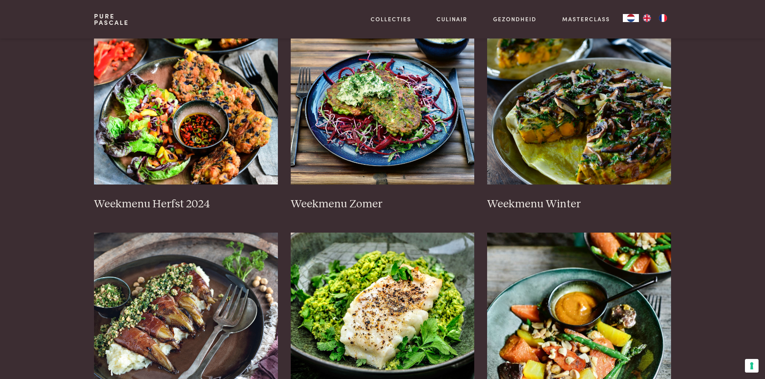
scroll to position [201, 0]
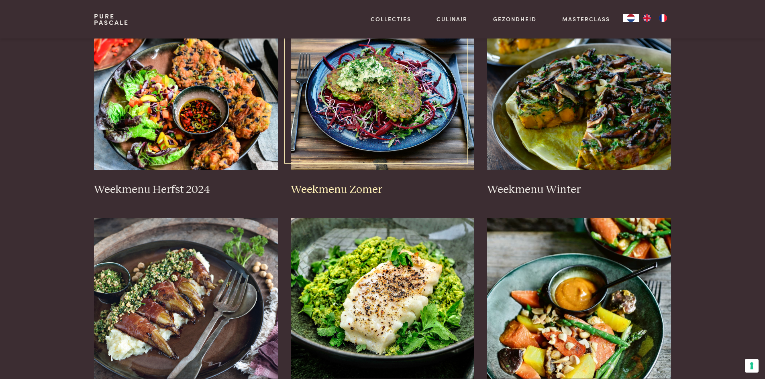
click at [341, 189] on h3 "Weekmenu Zomer" at bounding box center [383, 190] width 184 height 14
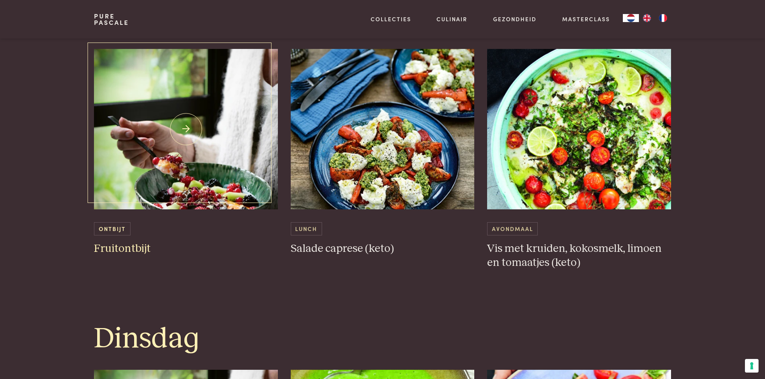
scroll to position [482, 0]
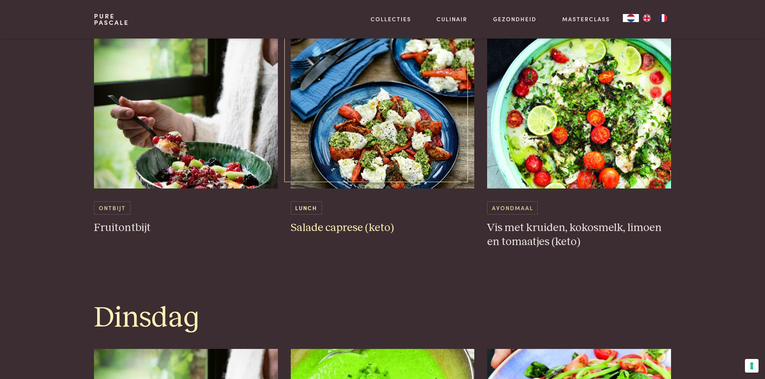
click at [349, 228] on h3 "Salade caprese (keto)" at bounding box center [383, 228] width 184 height 14
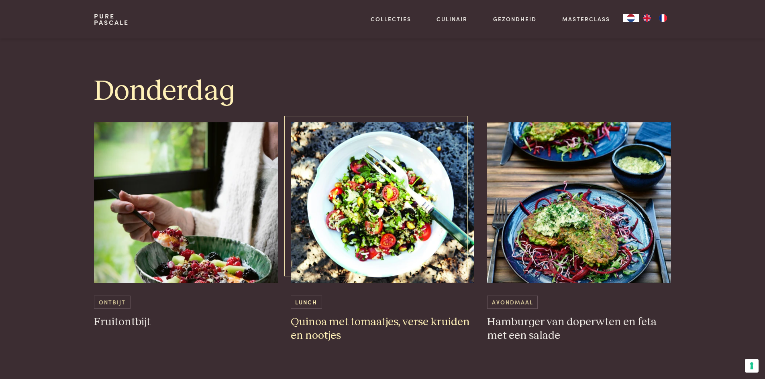
scroll to position [1365, 0]
